Goal: Contribute content: Contribute content

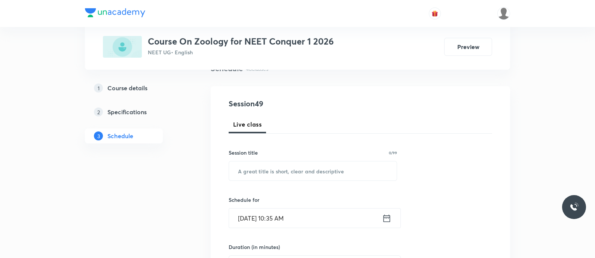
scroll to position [65, 0]
click at [259, 162] on input "text" at bounding box center [313, 169] width 168 height 19
paste input "Revision for the test -"
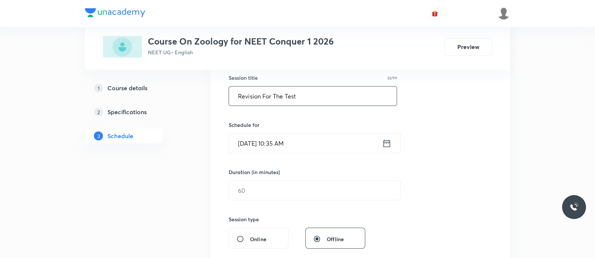
scroll to position [139, 0]
type input "Revision For The Test"
click at [382, 144] on icon at bounding box center [386, 143] width 9 height 10
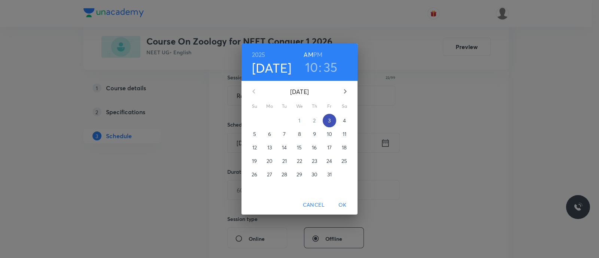
click at [329, 120] on p "3" at bounding box center [329, 120] width 3 height 7
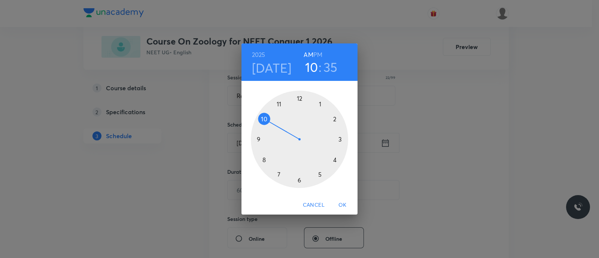
click at [264, 118] on div at bounding box center [299, 139] width 97 height 97
click at [263, 160] on div at bounding box center [299, 139] width 97 height 97
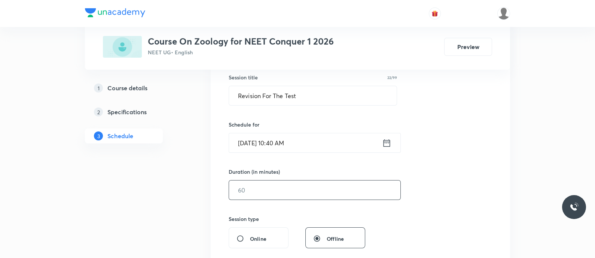
click at [262, 187] on input "text" at bounding box center [314, 189] width 171 height 19
type input "5"
type input "0"
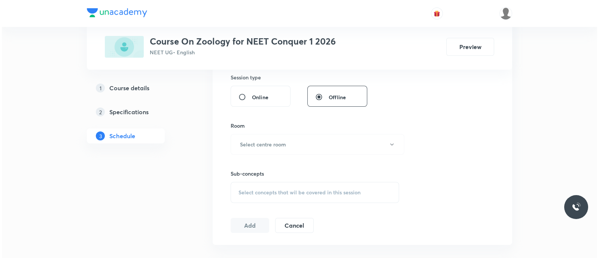
scroll to position [287, 0]
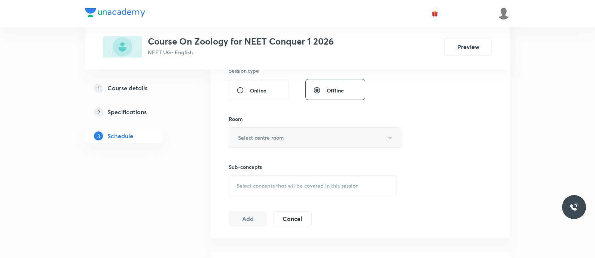
type input "80"
click at [267, 136] on h6 "Select centre room" at bounding box center [261, 138] width 46 height 8
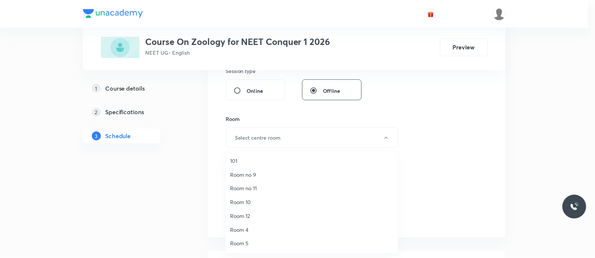
scroll to position [97, 0]
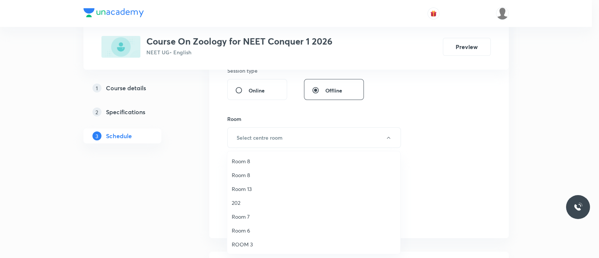
click at [242, 243] on span "ROOM 3" at bounding box center [314, 244] width 164 height 8
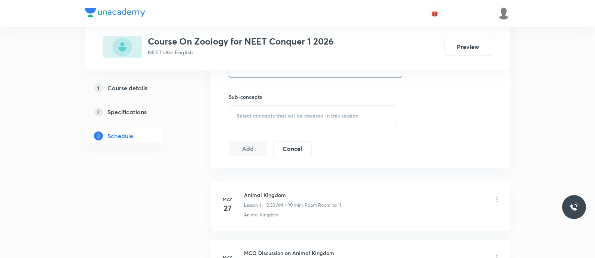
scroll to position [358, 0]
click at [267, 113] on span "Select concepts that wil be covered in this session" at bounding box center [298, 115] width 122 height 6
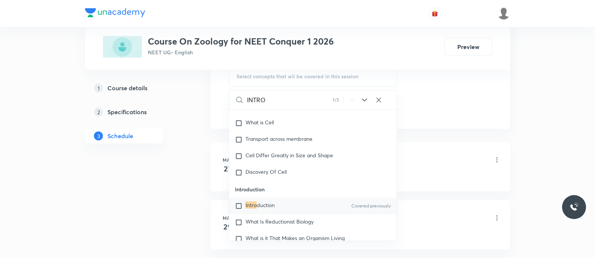
scroll to position [6176, 0]
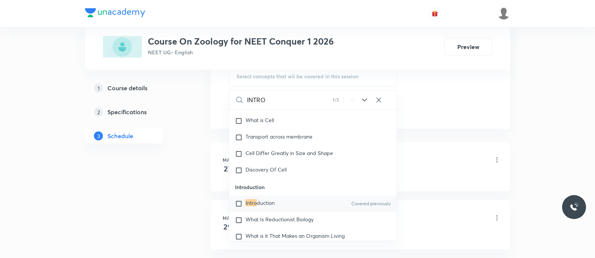
type input "INTRO"
click at [244, 207] on input "checkbox" at bounding box center [240, 203] width 10 height 7
checkbox input "true"
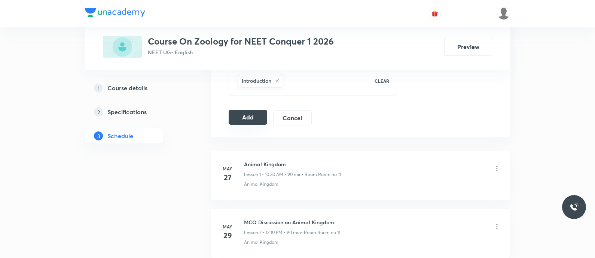
click at [250, 116] on button "Add" at bounding box center [248, 117] width 39 height 15
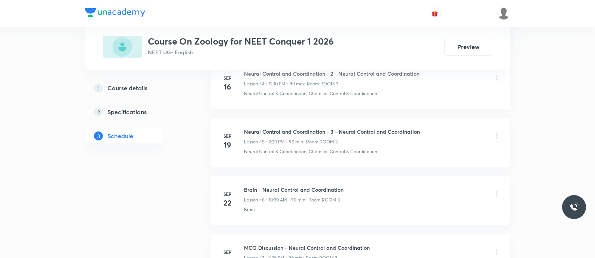
scroll to position [3129, 0]
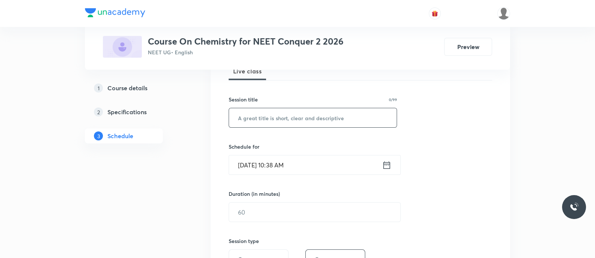
click at [277, 118] on input "text" at bounding box center [313, 117] width 168 height 19
paste input "GOC - Conformational isomerism"
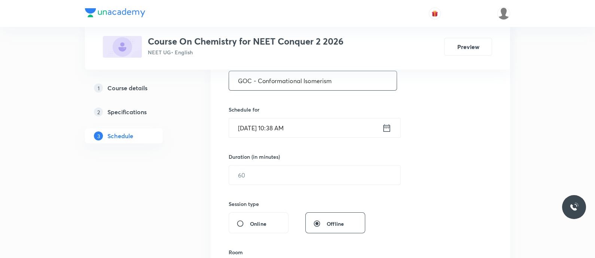
scroll to position [154, 0]
type input "GOC - Conformational Isomerism"
click at [388, 127] on icon at bounding box center [386, 127] width 9 height 10
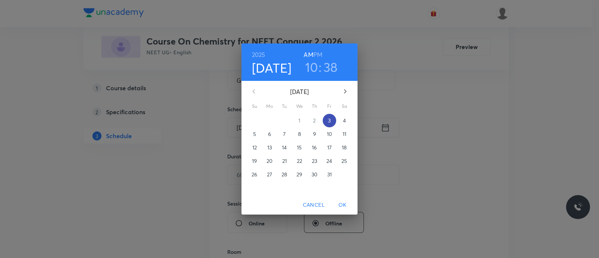
click at [329, 121] on p "3" at bounding box center [329, 120] width 3 height 7
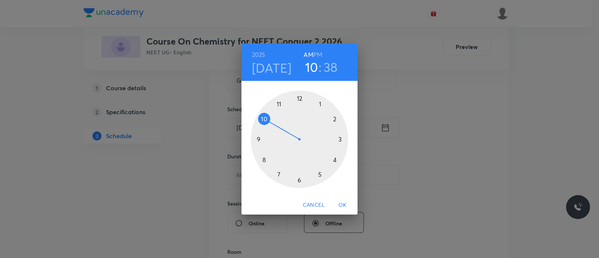
click at [264, 118] on div at bounding box center [299, 139] width 97 height 97
click at [265, 160] on div at bounding box center [299, 139] width 97 height 97
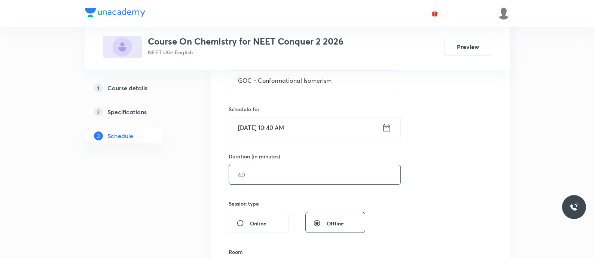
click at [260, 177] on input "text" at bounding box center [314, 174] width 171 height 19
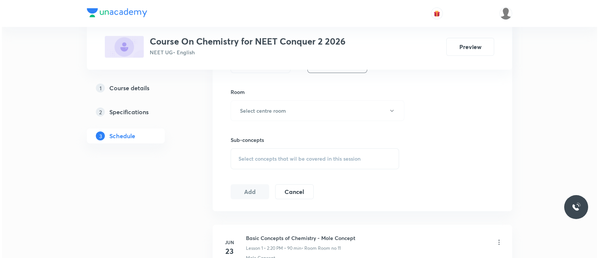
scroll to position [314, 0]
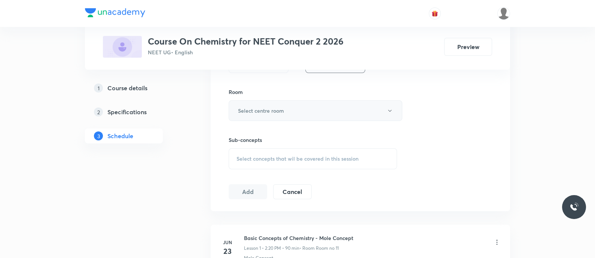
type input "80"
click at [268, 112] on h6 "Select centre room" at bounding box center [261, 111] width 46 height 8
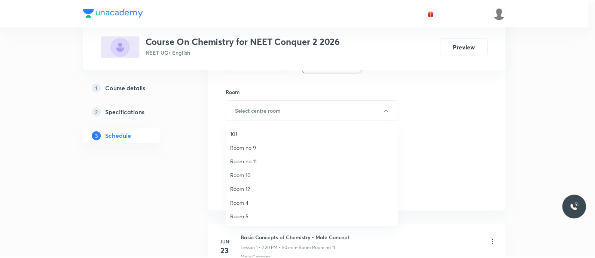
scroll to position [97, 0]
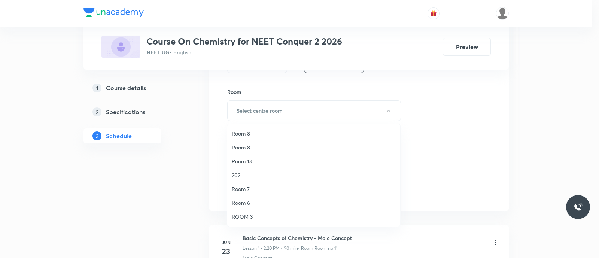
click at [249, 185] on span "Room 7" at bounding box center [314, 189] width 164 height 8
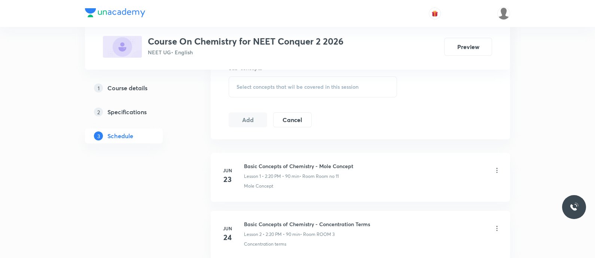
scroll to position [387, 0]
click at [244, 83] on span "Select concepts that wil be covered in this session" at bounding box center [298, 86] width 122 height 6
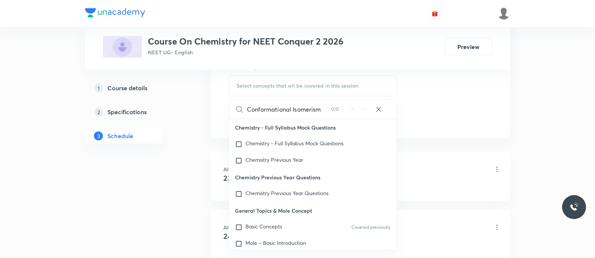
type input "Conformational Isomerism"
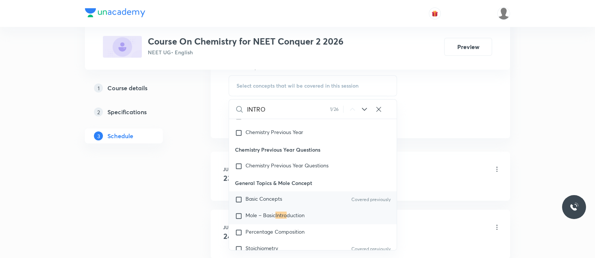
scroll to position [28, 0]
type input "INTRO"
click at [271, 216] on span "Mole – Basic" at bounding box center [261, 214] width 30 height 7
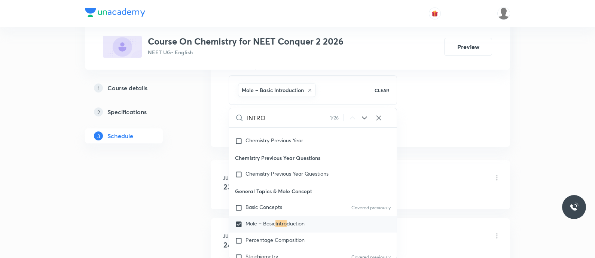
click at [364, 119] on icon at bounding box center [364, 117] width 9 height 9
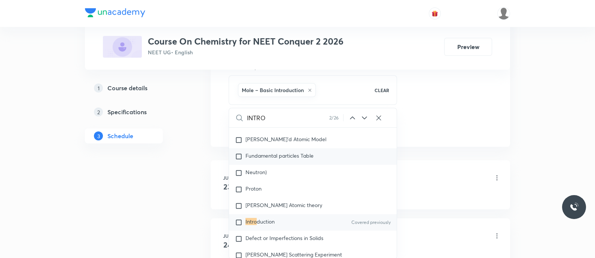
scroll to position [938, 0]
click at [250, 222] on mark "Intro" at bounding box center [251, 219] width 11 height 7
checkbox input "true"
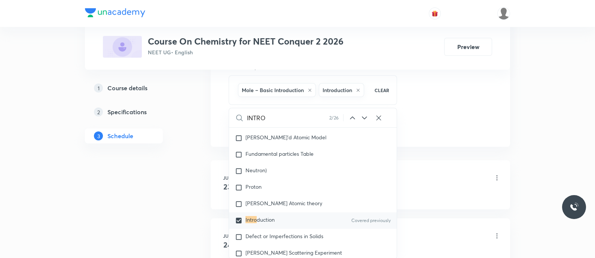
scroll to position [903, 0]
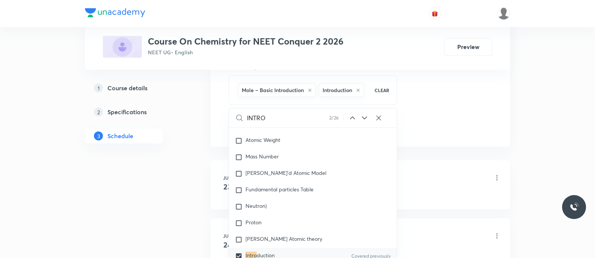
click at [309, 88] on icon at bounding box center [310, 90] width 4 height 4
checkbox input "false"
checkbox input "true"
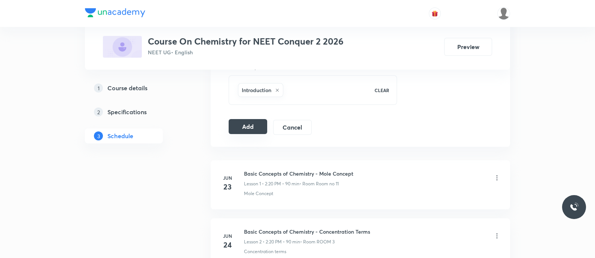
click at [249, 120] on button "Add" at bounding box center [248, 126] width 39 height 15
